Goal: Task Accomplishment & Management: Manage account settings

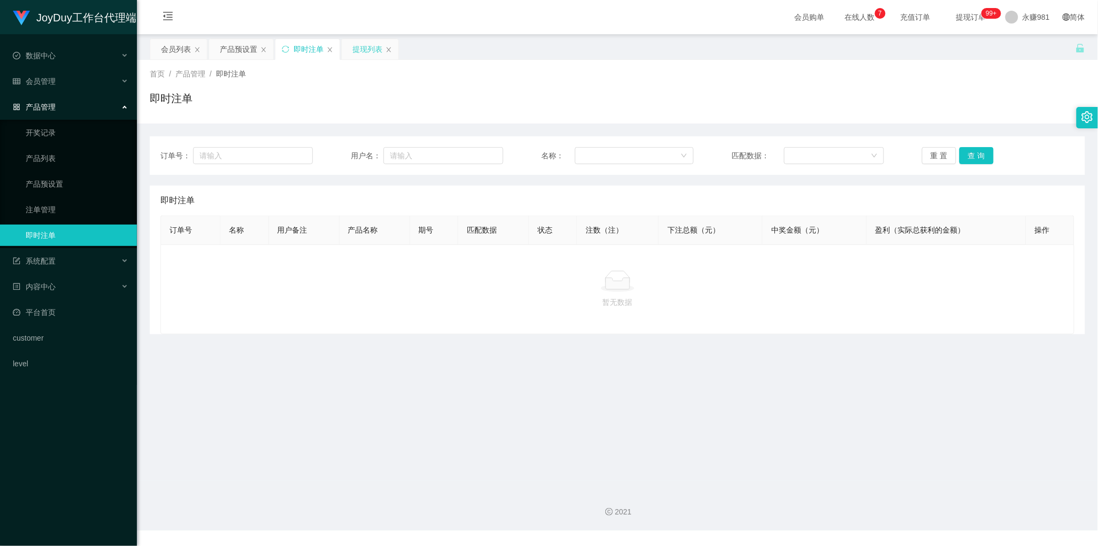
click at [364, 55] on div "提现列表" at bounding box center [368, 49] width 30 height 20
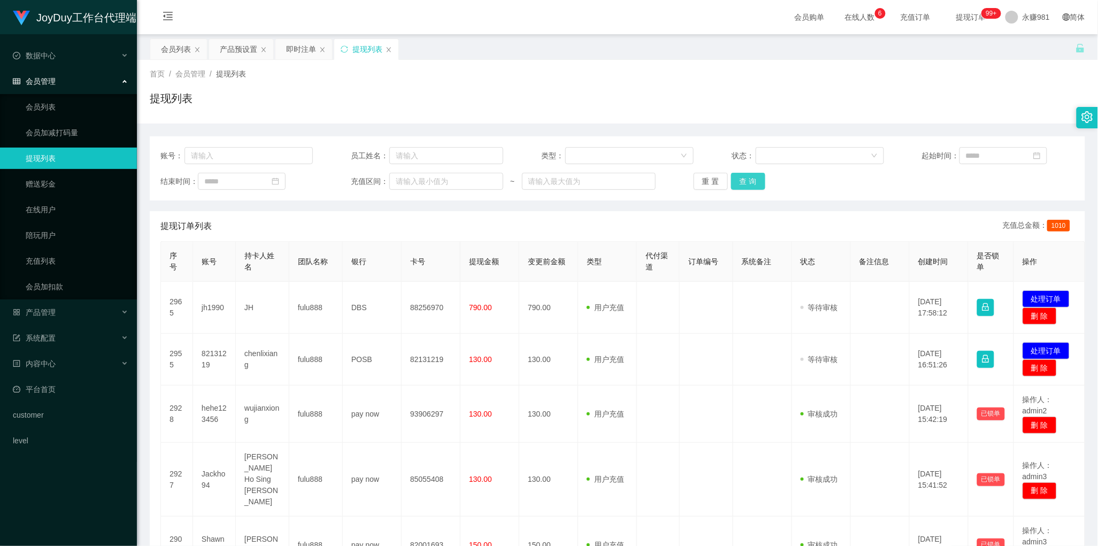
click at [753, 185] on button "查 询" at bounding box center [748, 181] width 34 height 17
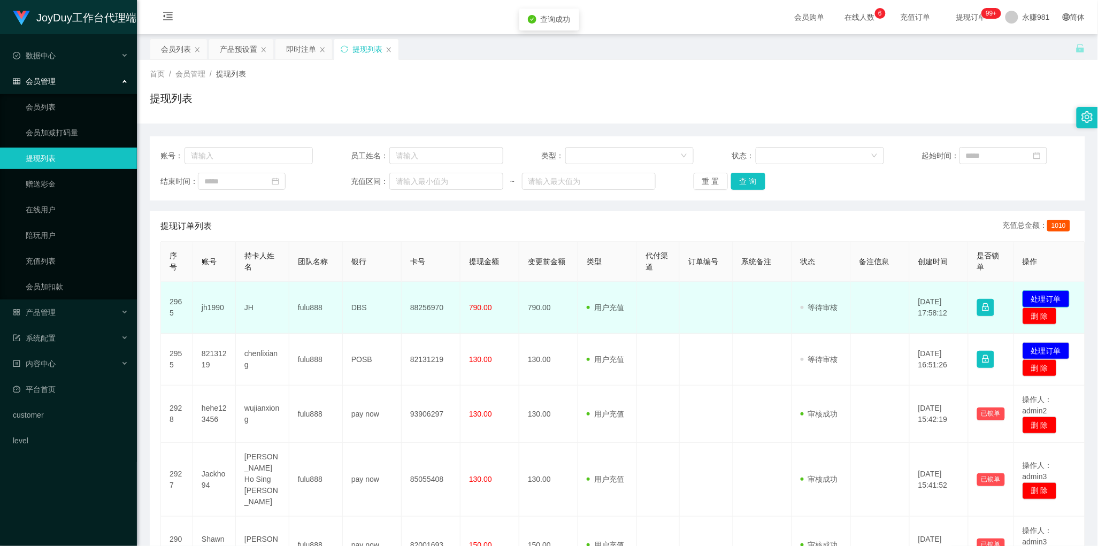
click at [1044, 297] on button "处理订单" at bounding box center [1046, 298] width 47 height 17
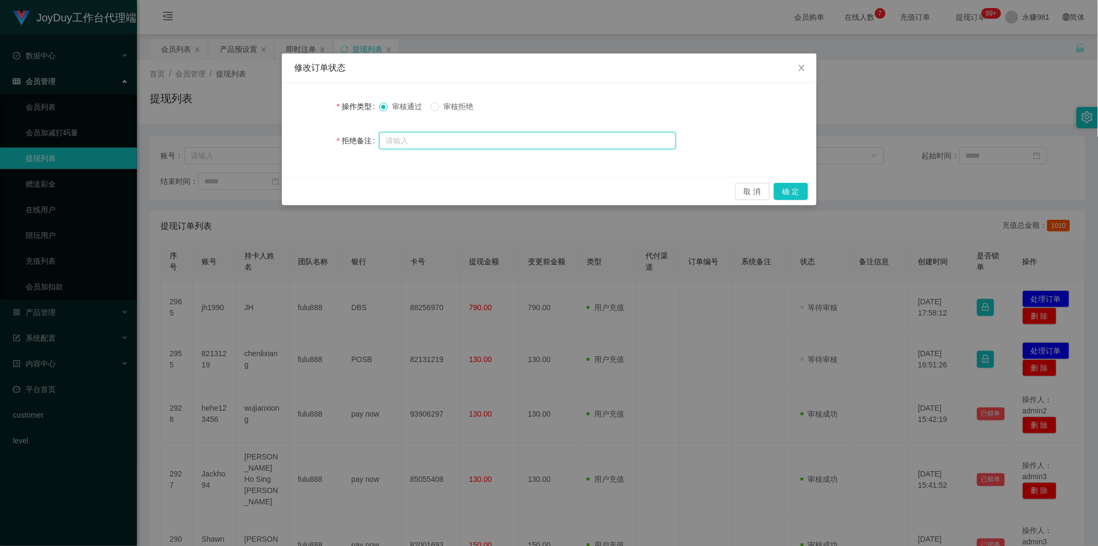
click at [392, 138] on input "text" at bounding box center [527, 140] width 297 height 17
paste input "您好！ 系统检测到该账号数据未完成，请按照数据要求完成后全额提交回款。【注：多次强制回款会导致数据错乱，避免后期提现造成不必要的麻烦，还请按照指导操作】"
type input "您好！ 系统检测到该账号数据未完成，请按照数据要求完成后全额提交回款。【注：多次强制回款会导致数据错乱，避免后期提现造成不必要的麻烦，还请按照指导操作】"
click at [466, 106] on span "审核拒绝" at bounding box center [458, 106] width 39 height 9
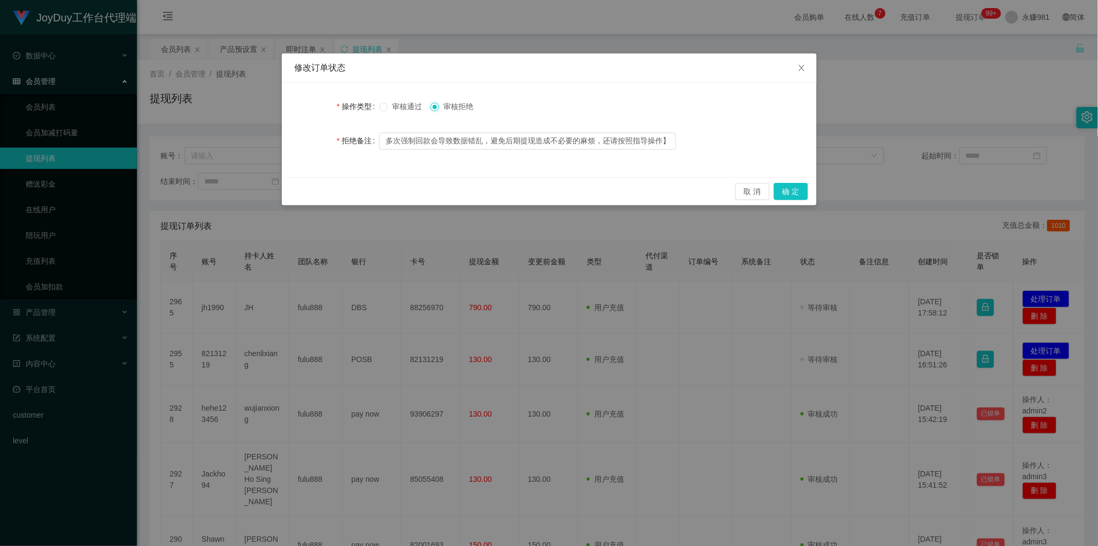
scroll to position [0, 0]
click at [789, 186] on button "确 定" at bounding box center [791, 191] width 34 height 17
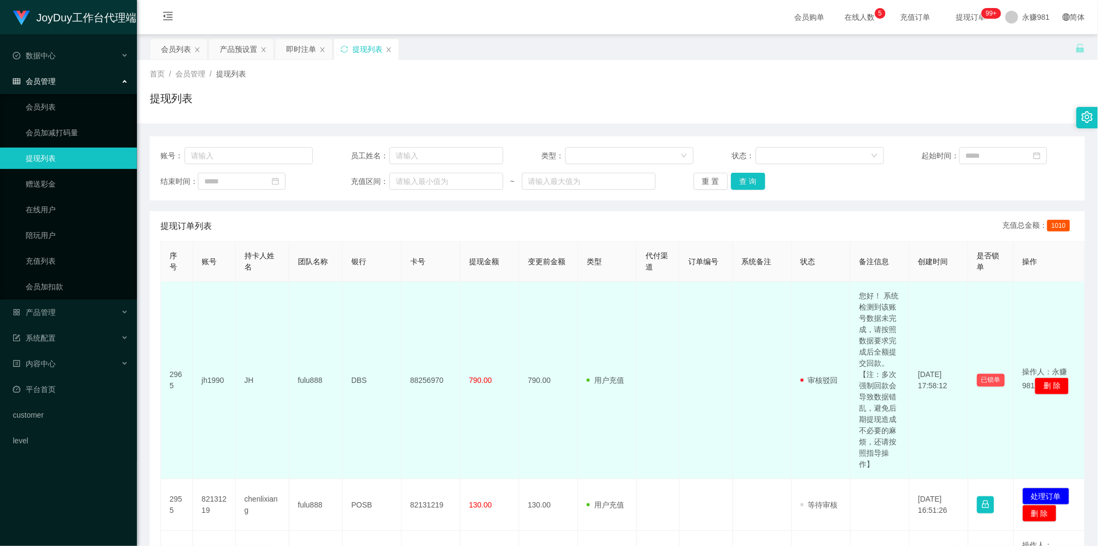
scroll to position [134, 0]
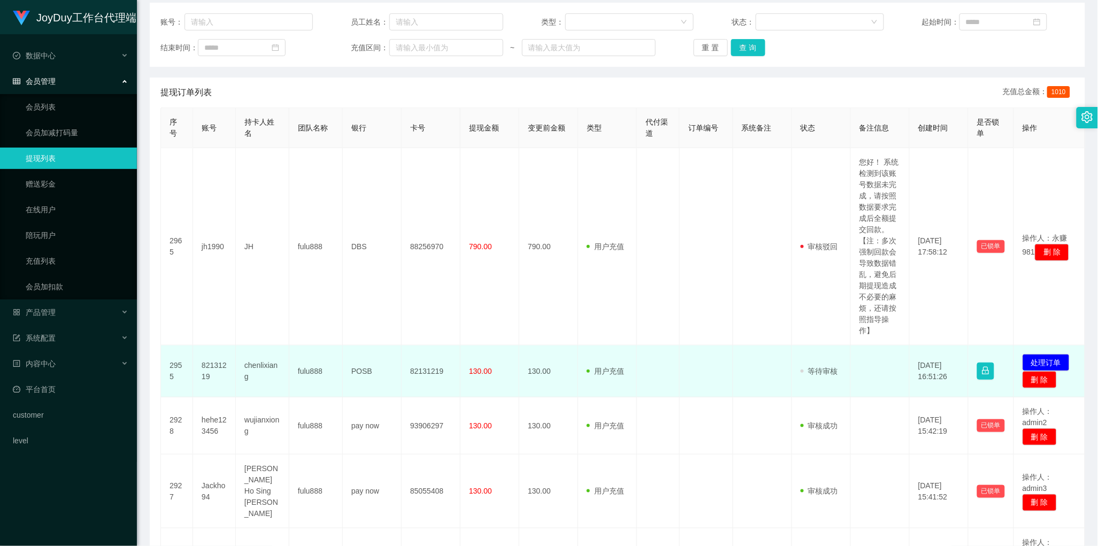
click at [260, 370] on td "chenlixiang" at bounding box center [262, 372] width 53 height 52
copy td "chenlixiang"
click at [988, 372] on button "button" at bounding box center [985, 371] width 17 height 17
click at [894, 386] on td at bounding box center [880, 372] width 59 height 52
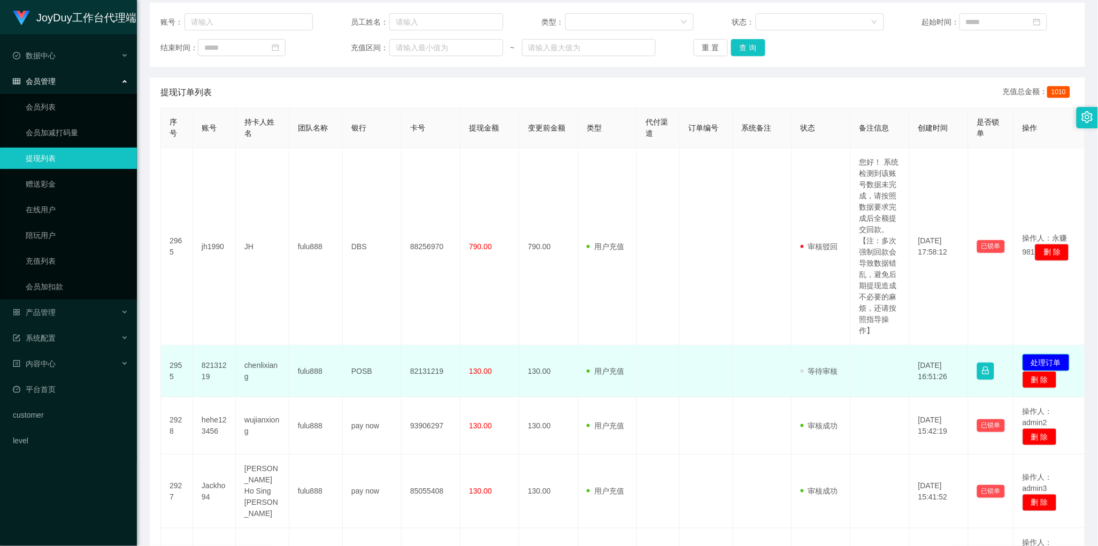
click at [1063, 362] on button "处理订单" at bounding box center [1046, 362] width 47 height 17
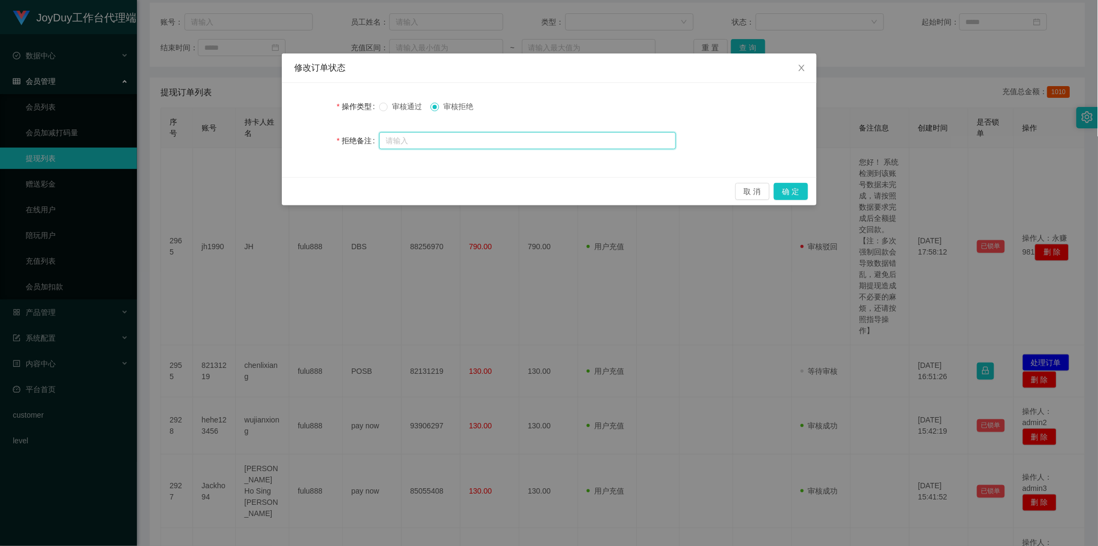
click at [440, 140] on input "text" at bounding box center [527, 140] width 297 height 17
paste input "chenlixiang"
type input "chenlixiang"
click at [551, 151] on div at bounding box center [527, 140] width 297 height 21
click at [781, 188] on button "确 定" at bounding box center [791, 191] width 34 height 17
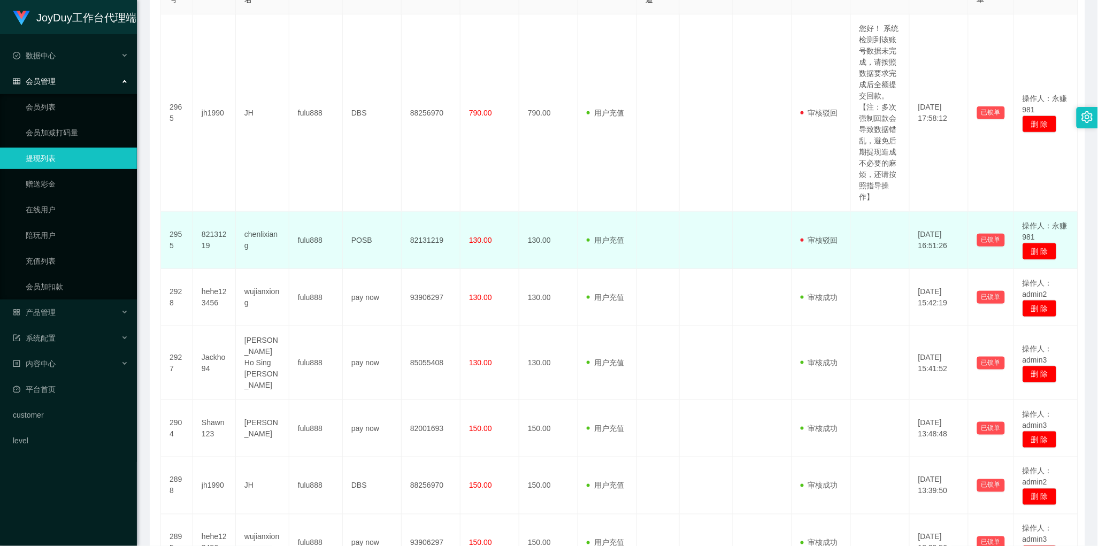
scroll to position [0, 0]
